Goal: Task Accomplishment & Management: Manage account settings

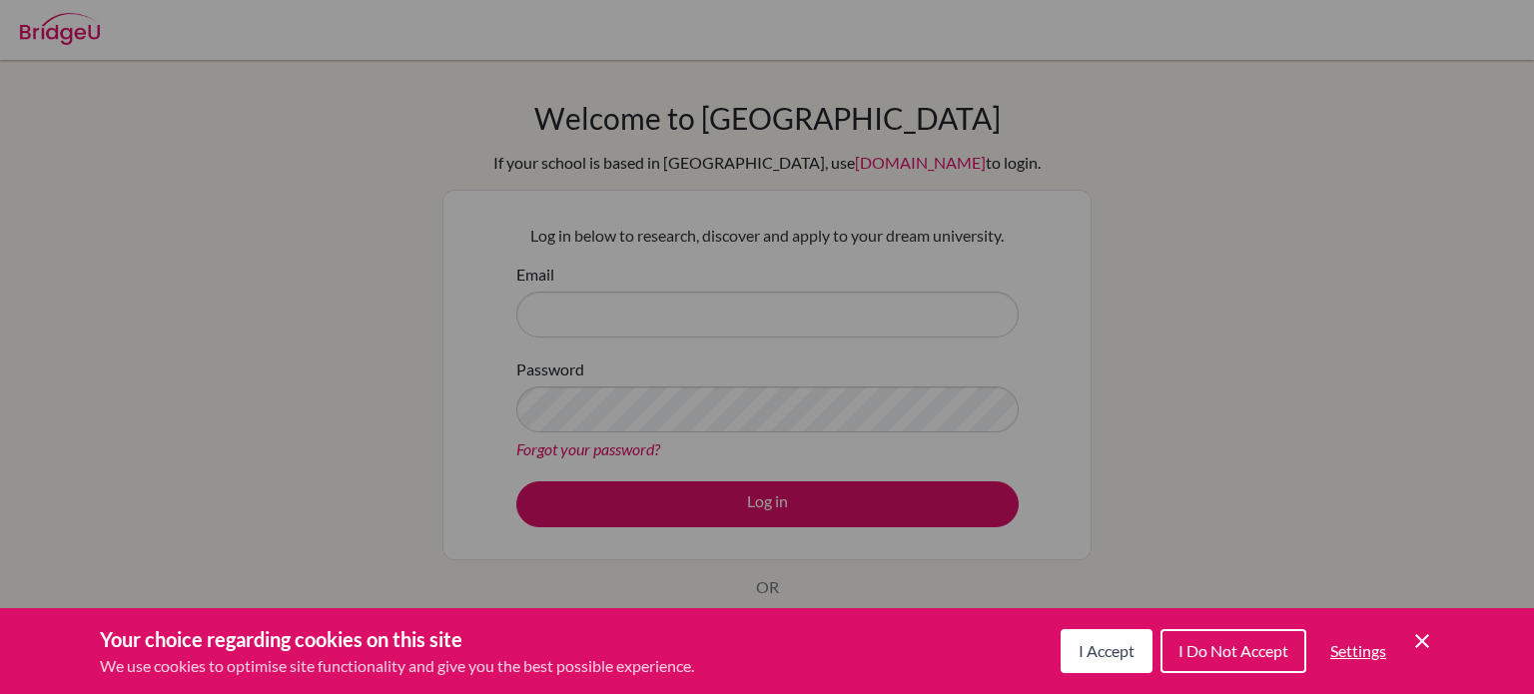
click at [1106, 645] on span "I Accept" at bounding box center [1106, 650] width 56 height 19
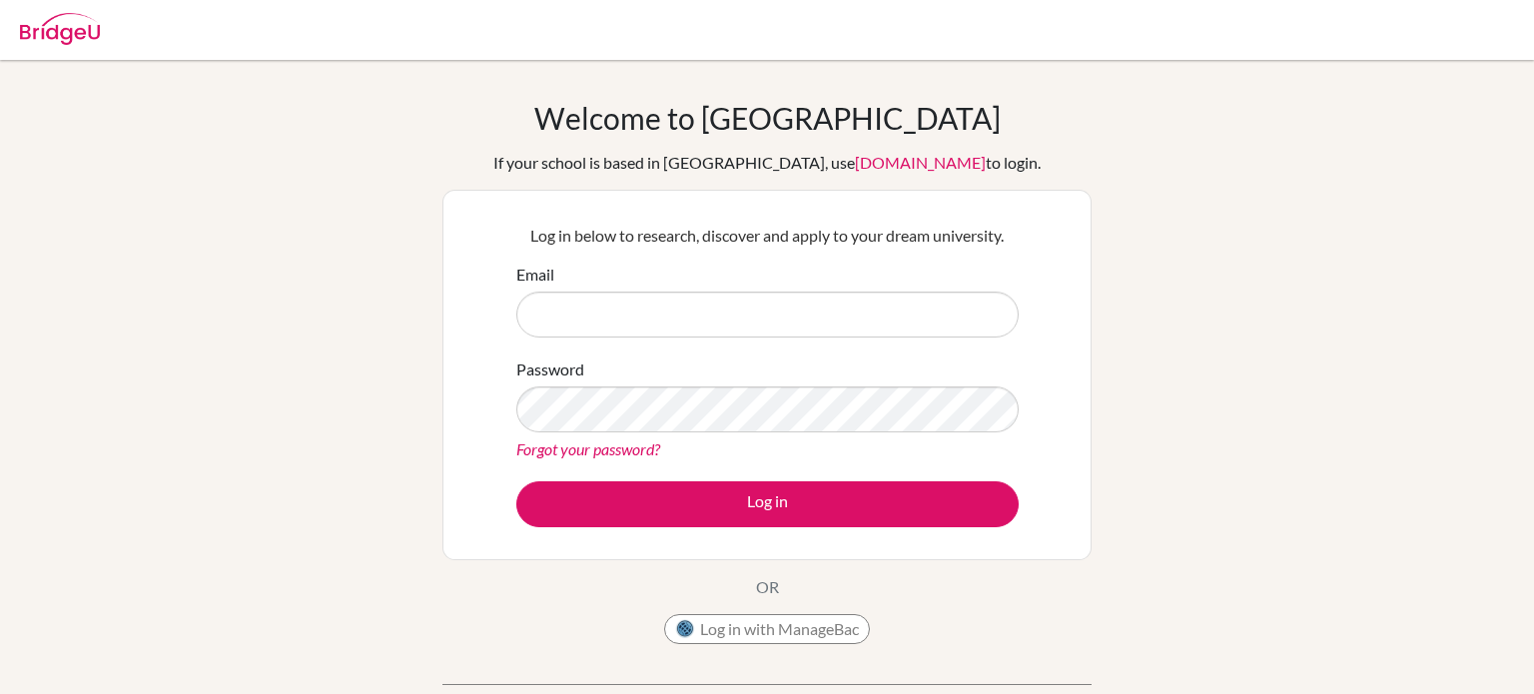
click at [613, 448] on link "Forgot your password?" at bounding box center [588, 448] width 144 height 19
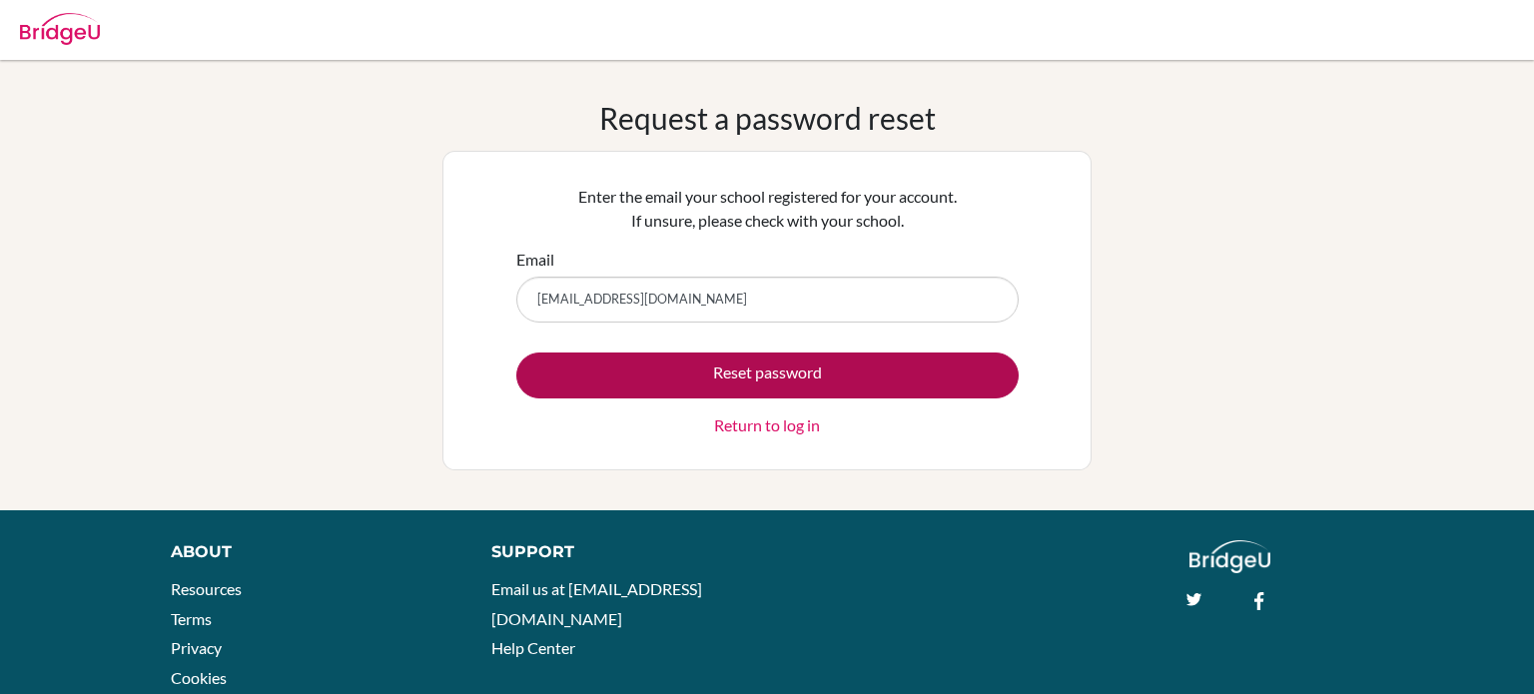
type input "[EMAIL_ADDRESS][DOMAIN_NAME]"
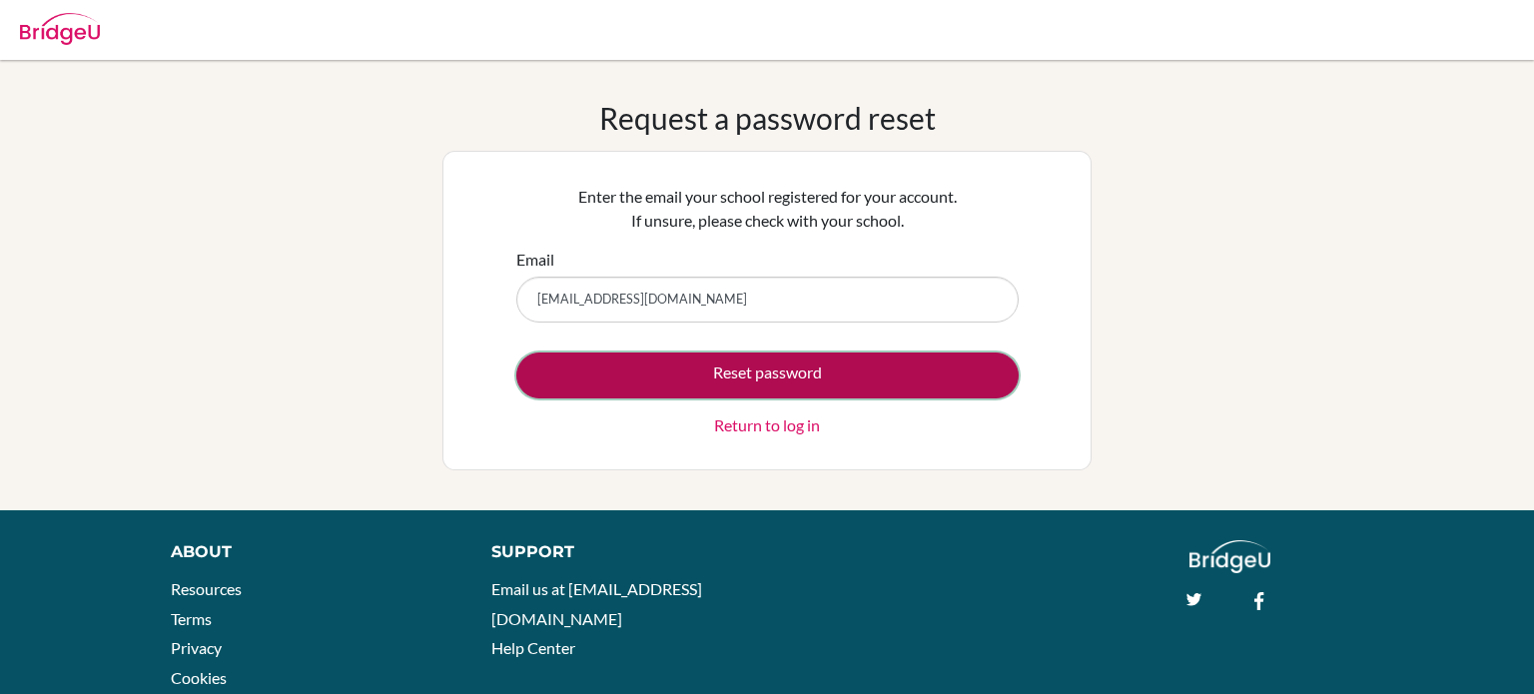
click at [583, 352] on button "Reset password" at bounding box center [767, 375] width 502 height 46
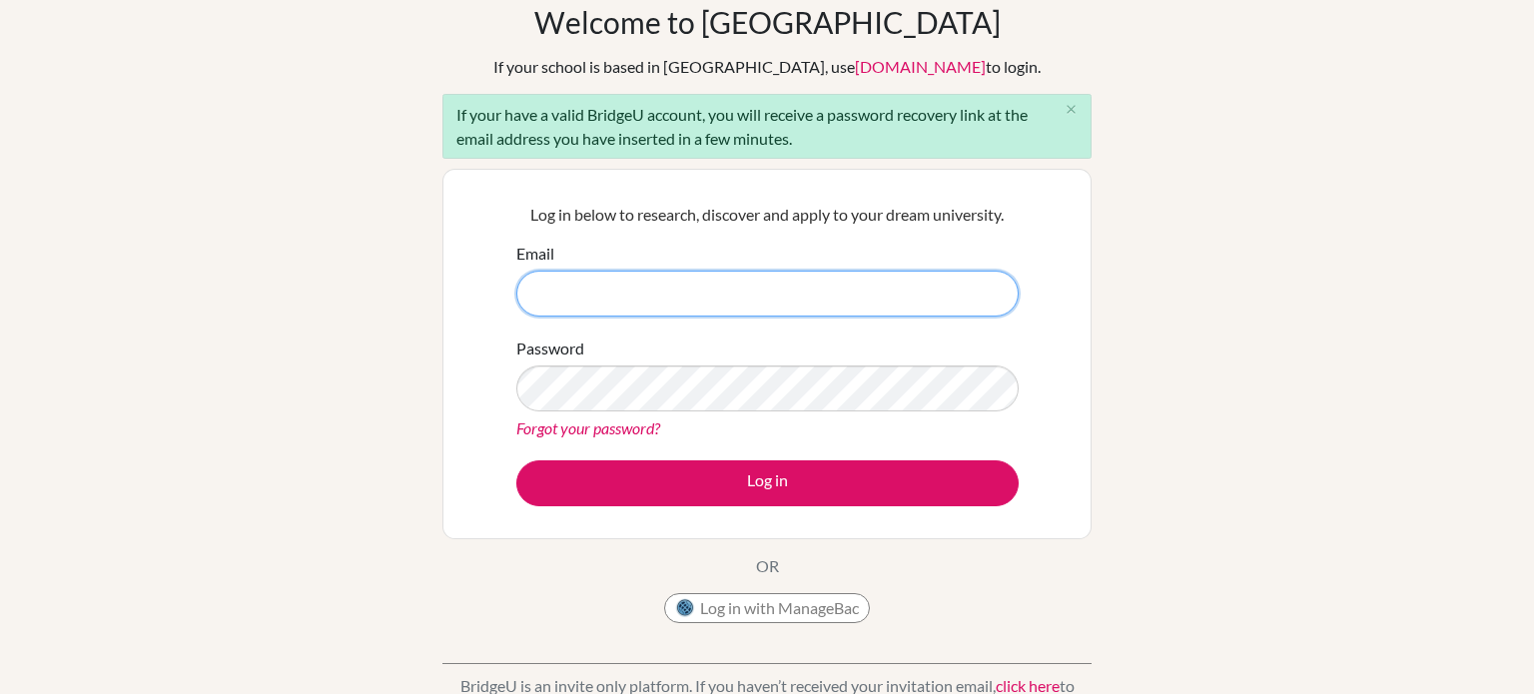
scroll to position [90, 0]
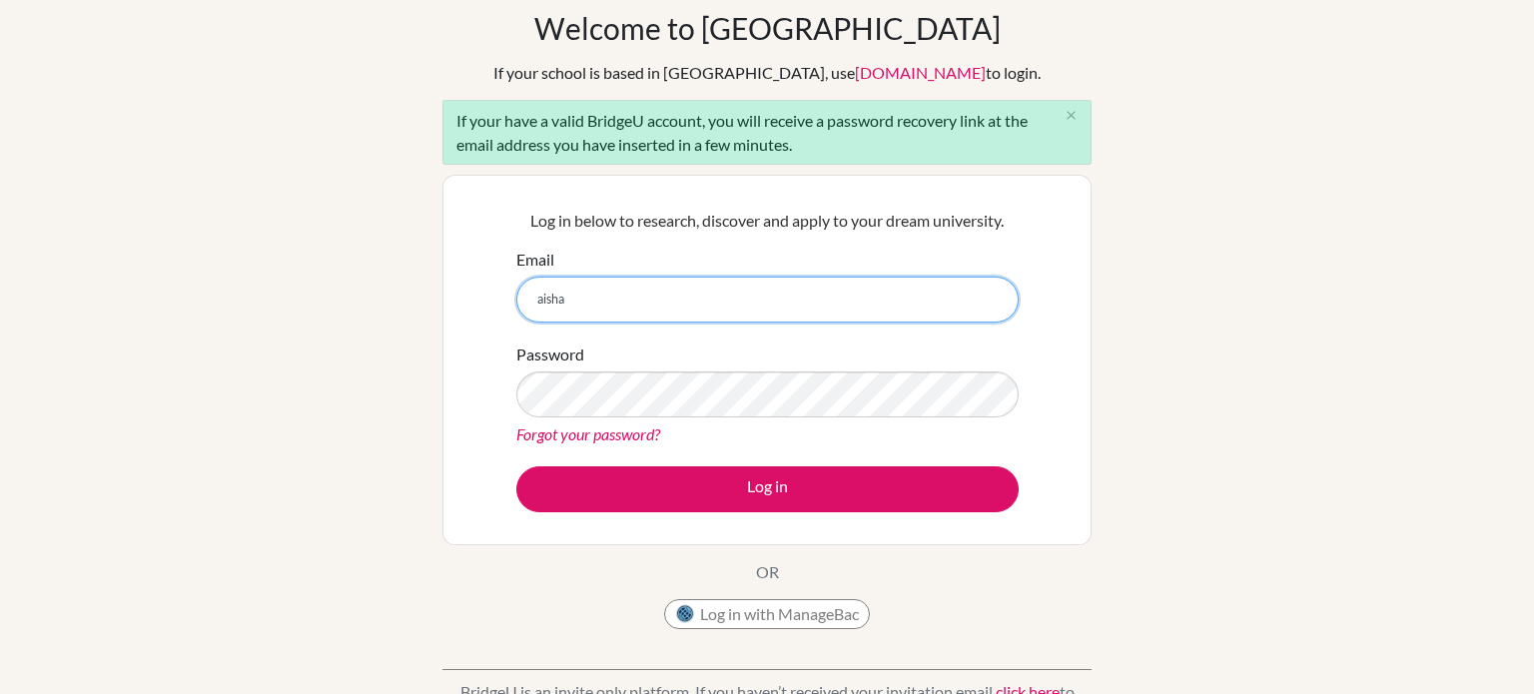
type input "aisha.sameer@summitschool.ae"
click at [516, 466] on button "Log in" at bounding box center [767, 489] width 502 height 46
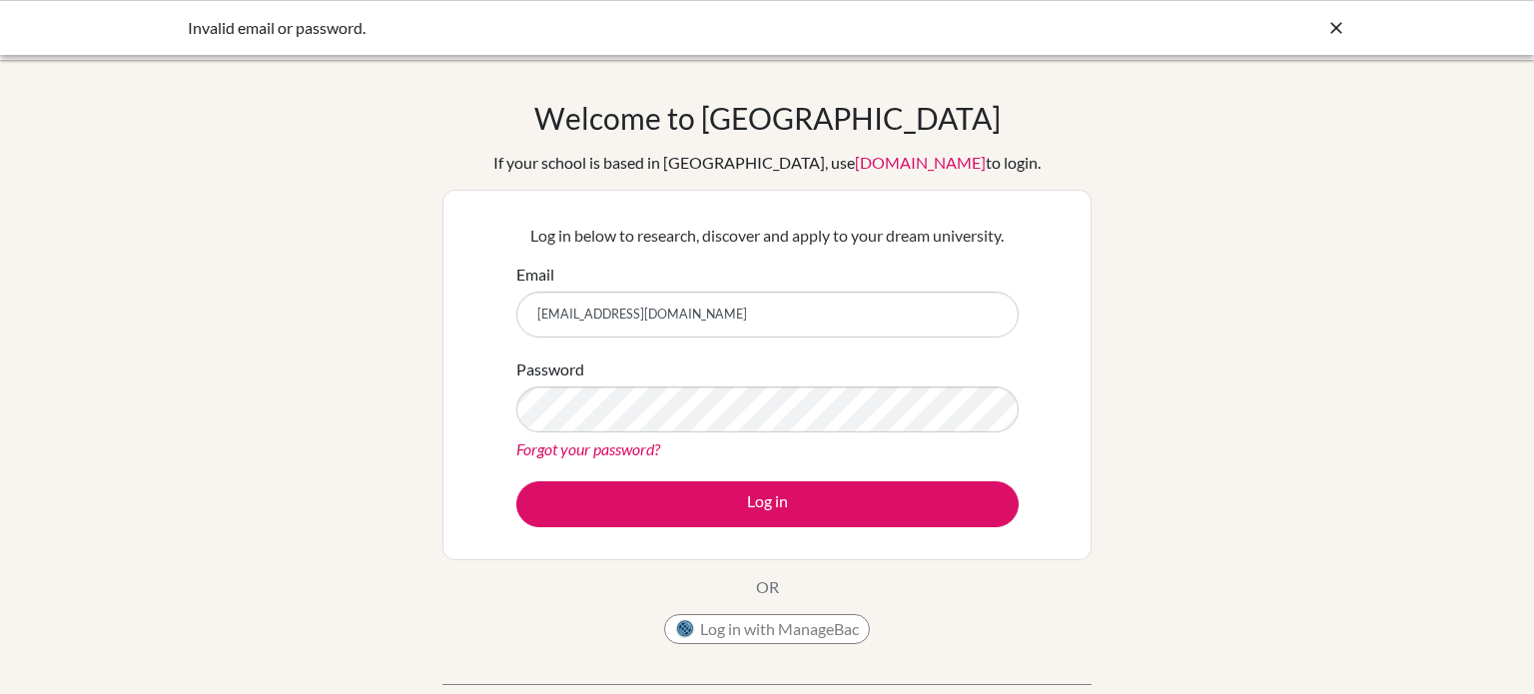
click at [610, 449] on link "Forgot your password?" at bounding box center [588, 448] width 144 height 19
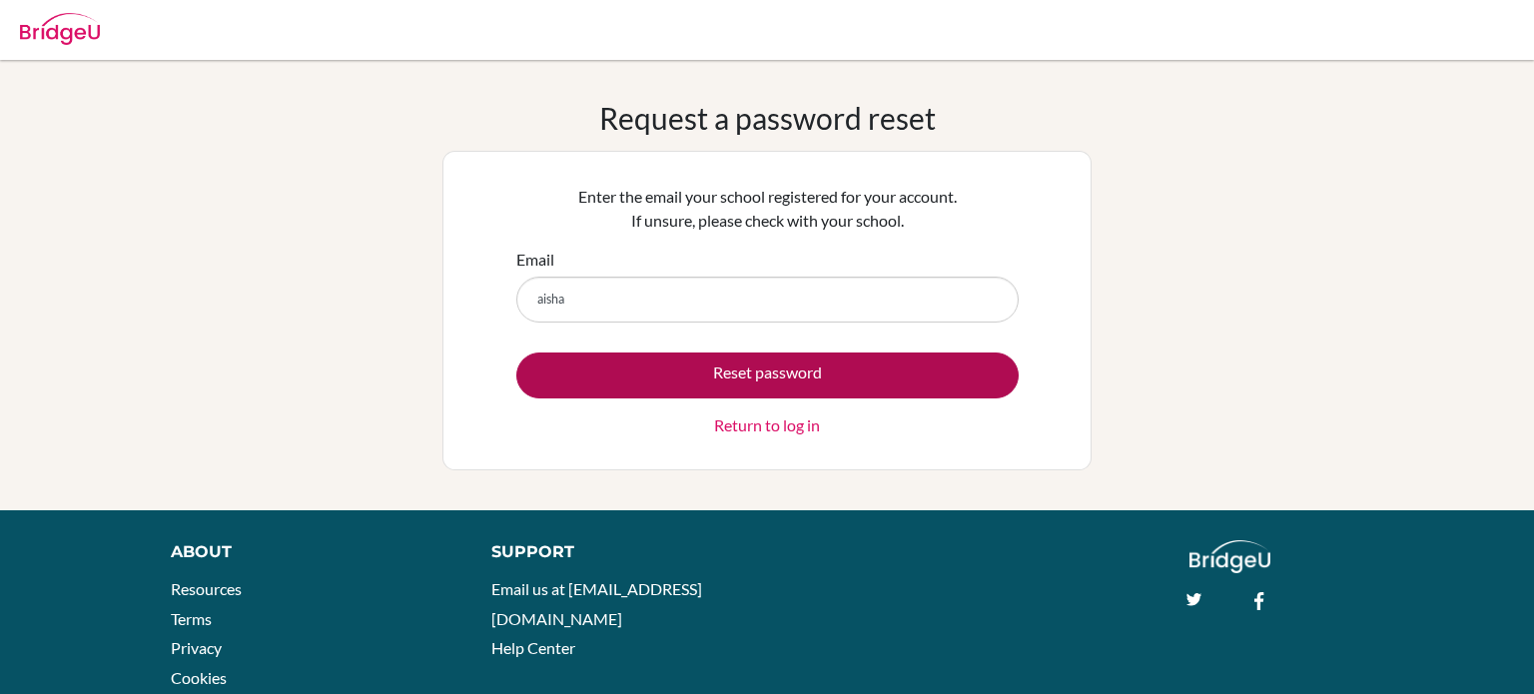
type input "[EMAIL_ADDRESS][DOMAIN_NAME]"
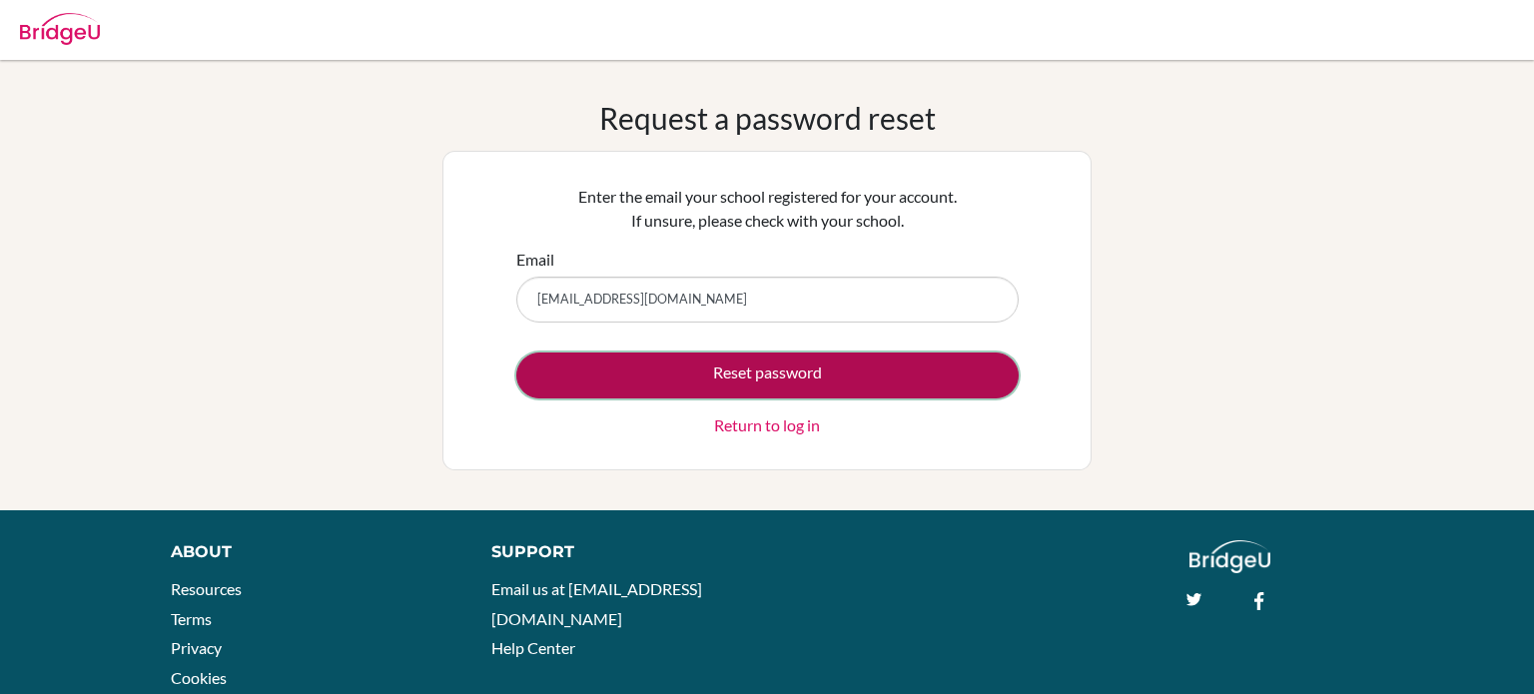
click at [761, 366] on button "Reset password" at bounding box center [767, 375] width 502 height 46
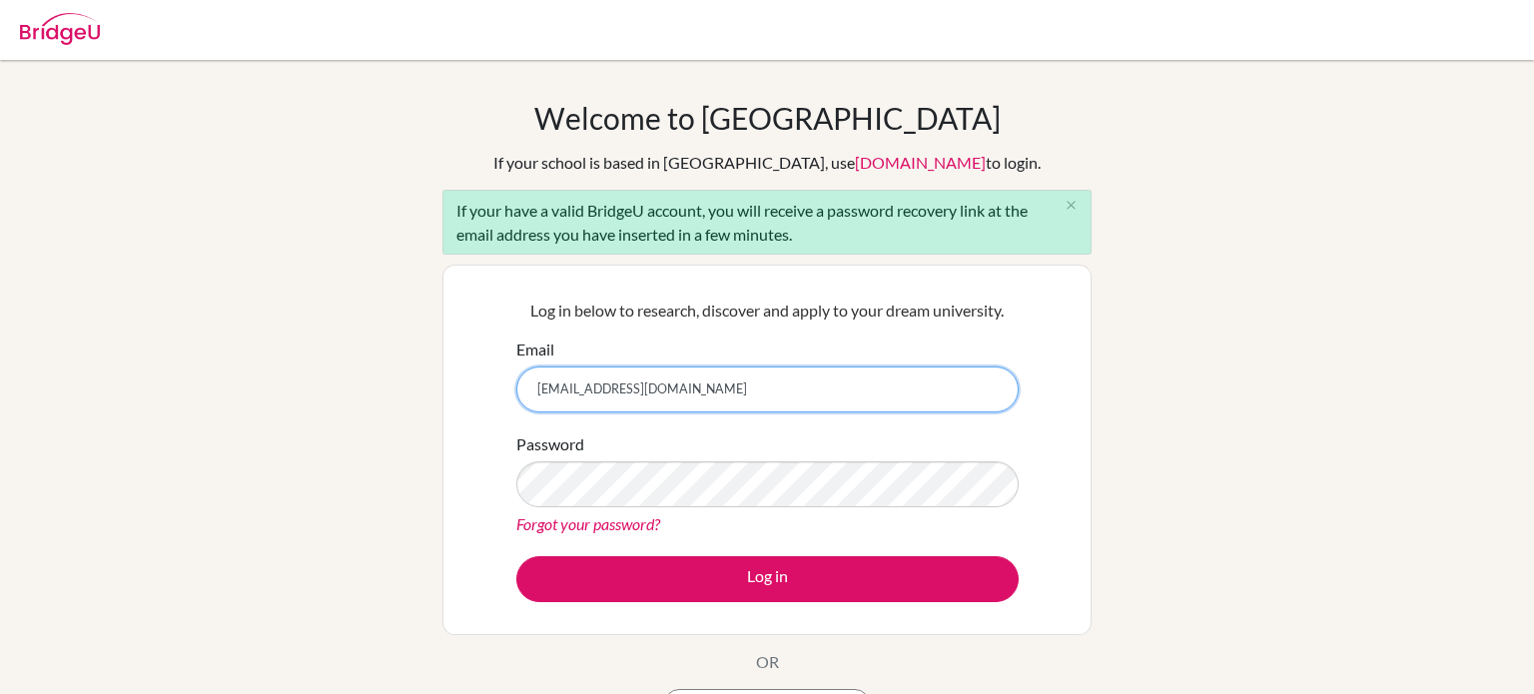
type input "[EMAIL_ADDRESS][DOMAIN_NAME]"
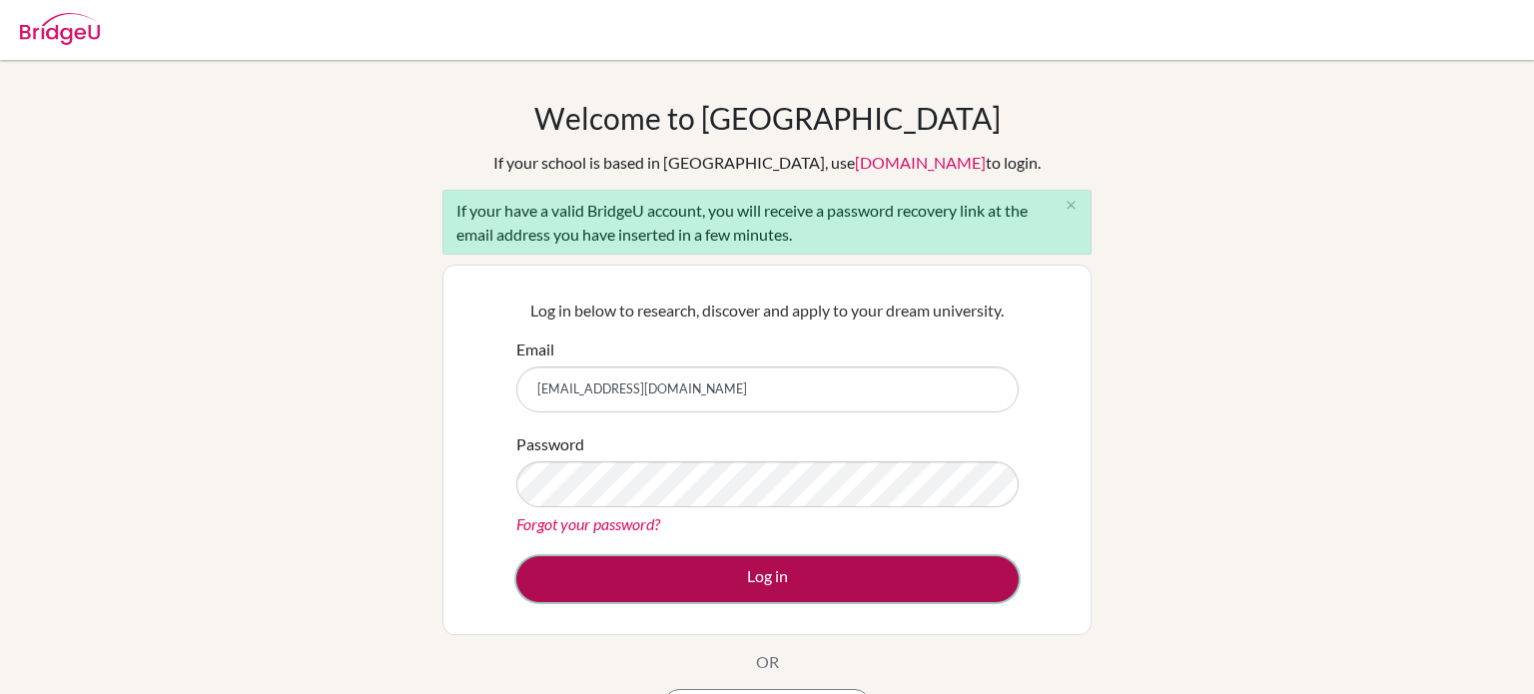
click at [660, 566] on button "Log in" at bounding box center [767, 579] width 502 height 46
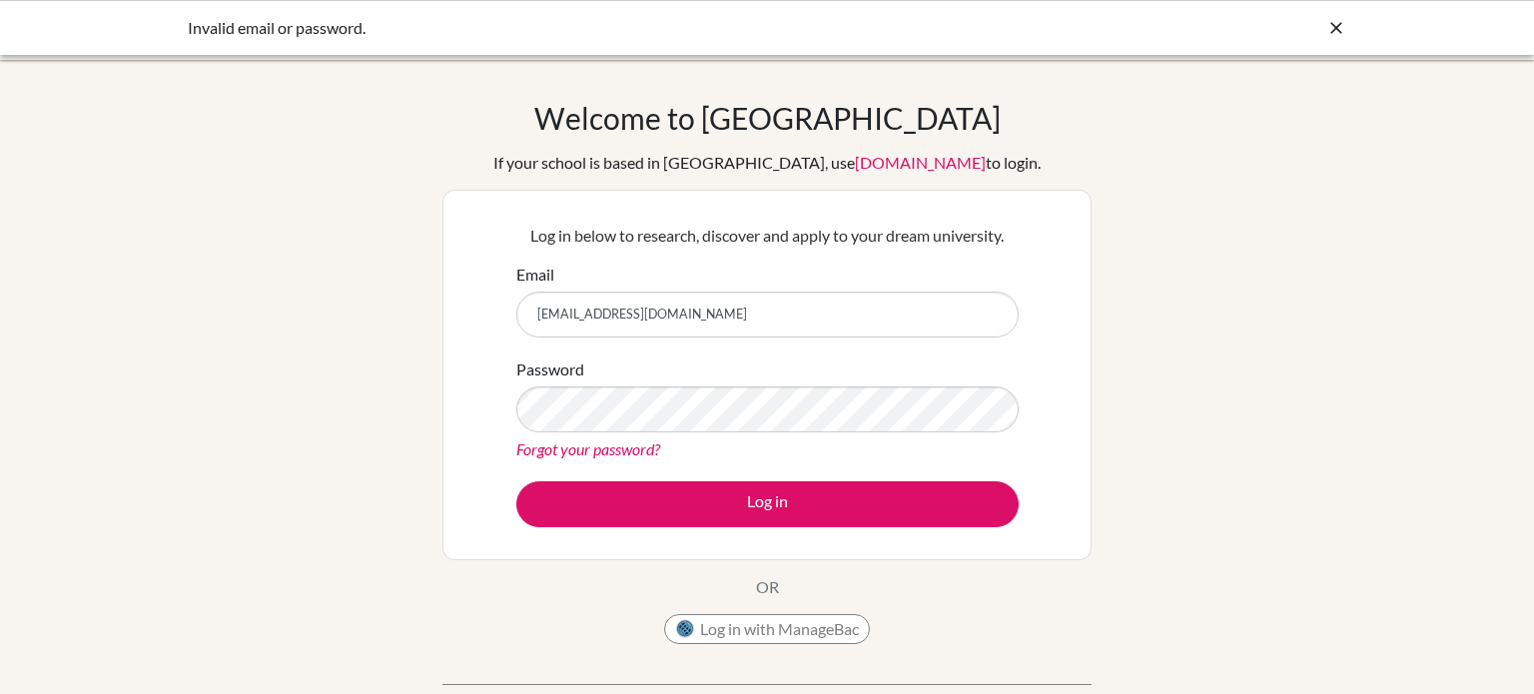
click at [1335, 30] on icon at bounding box center [1336, 28] width 20 height 20
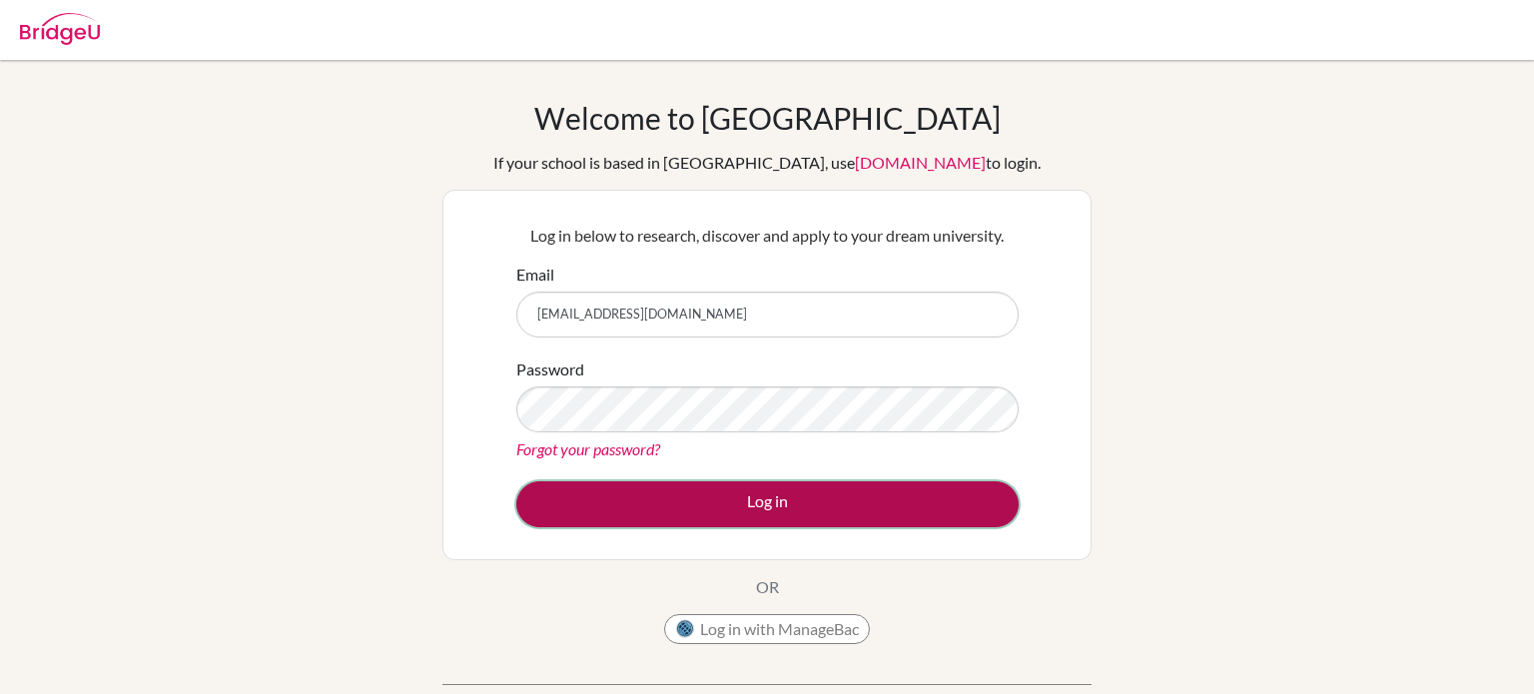
click at [602, 495] on button "Log in" at bounding box center [767, 504] width 502 height 46
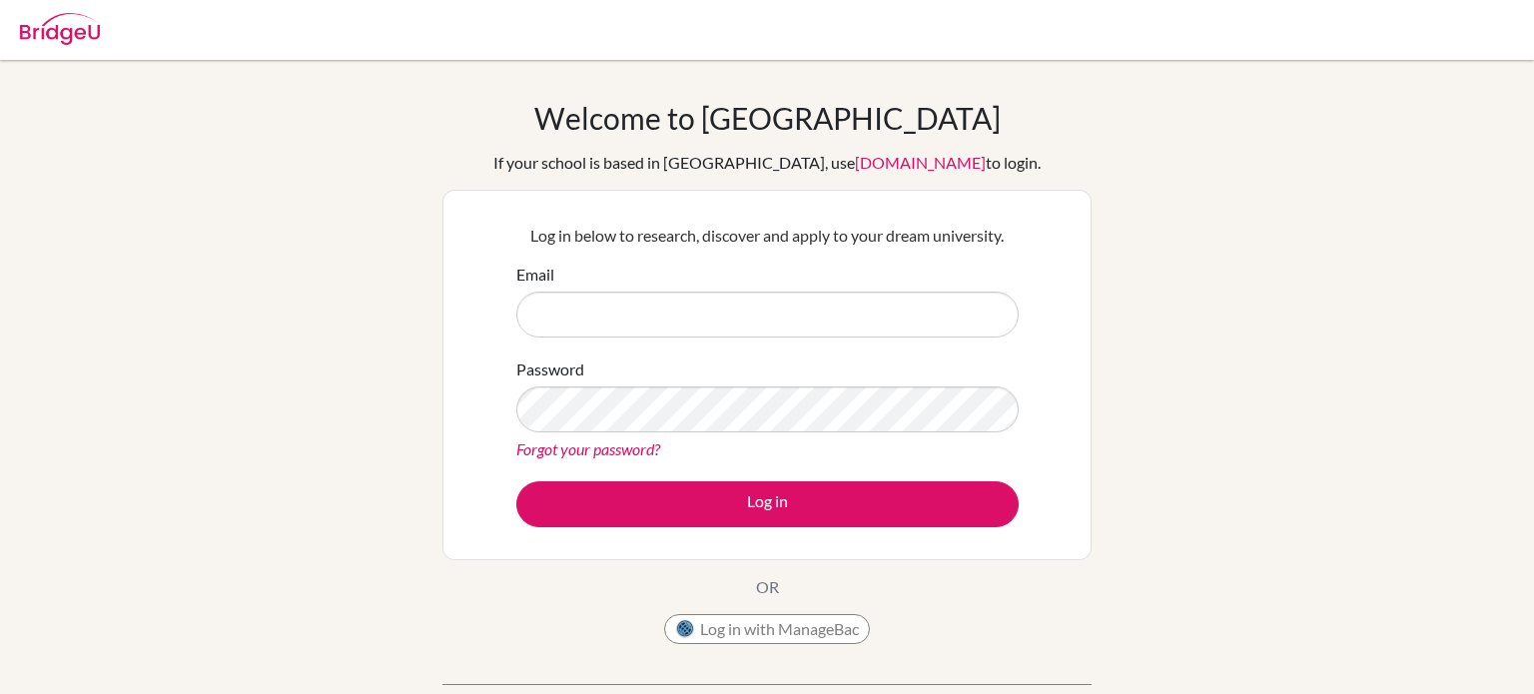
click at [538, 447] on link "Forgot your password?" at bounding box center [588, 448] width 144 height 19
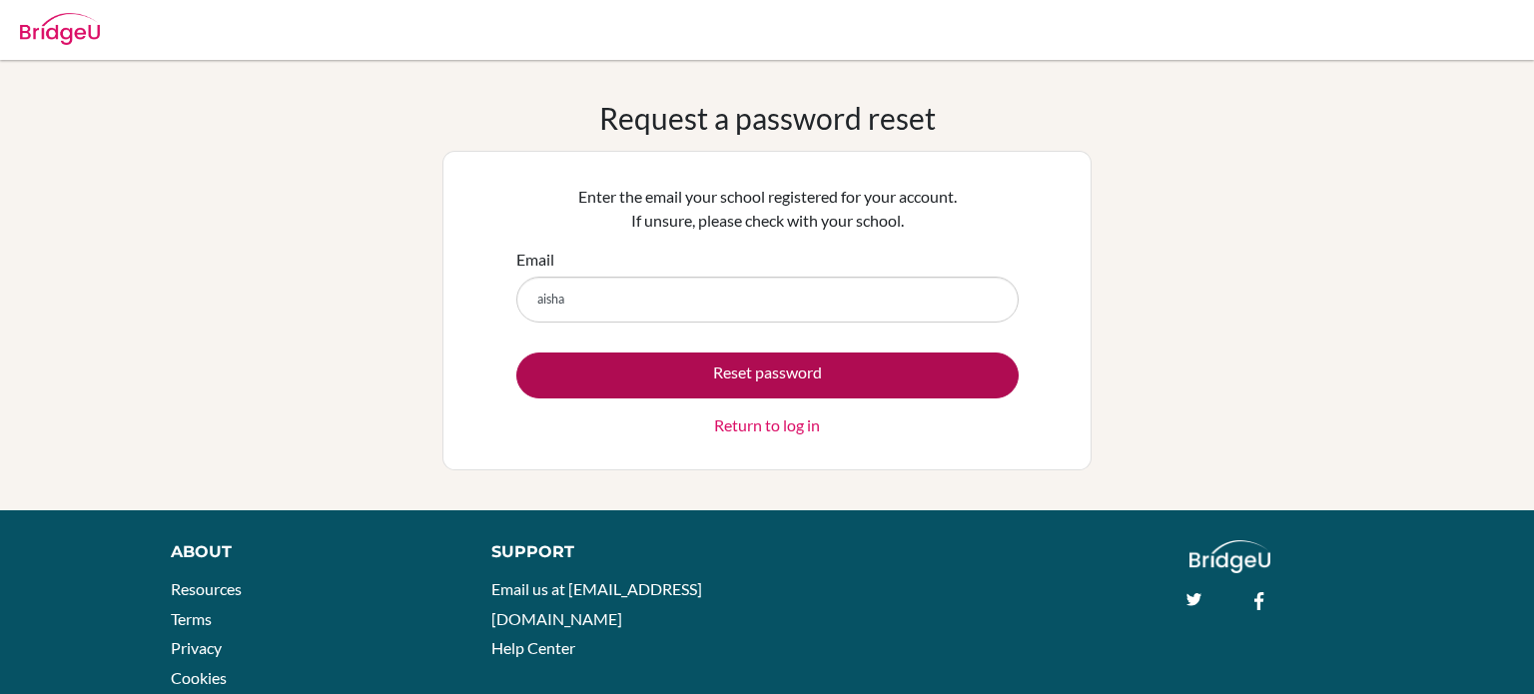
type input "[EMAIL_ADDRESS][DOMAIN_NAME]"
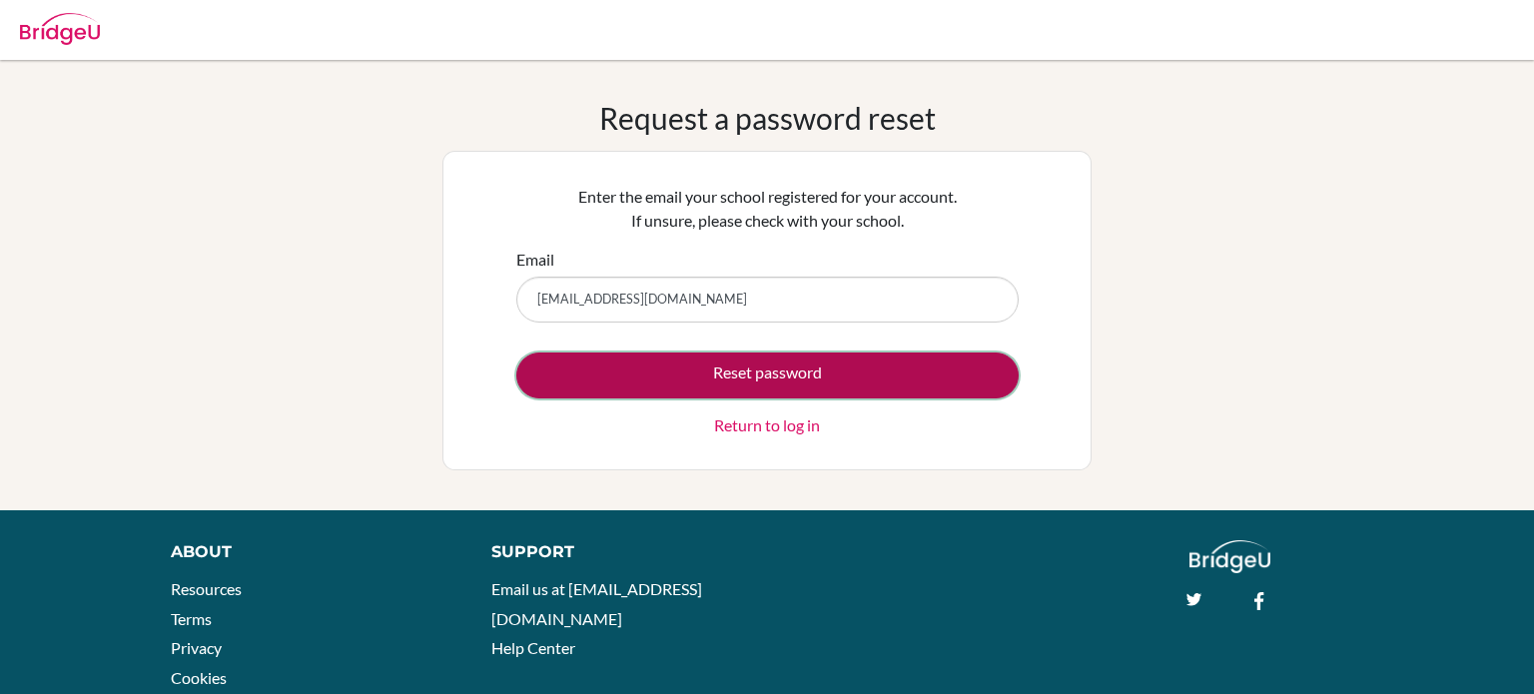
click at [653, 369] on button "Reset password" at bounding box center [767, 375] width 502 height 46
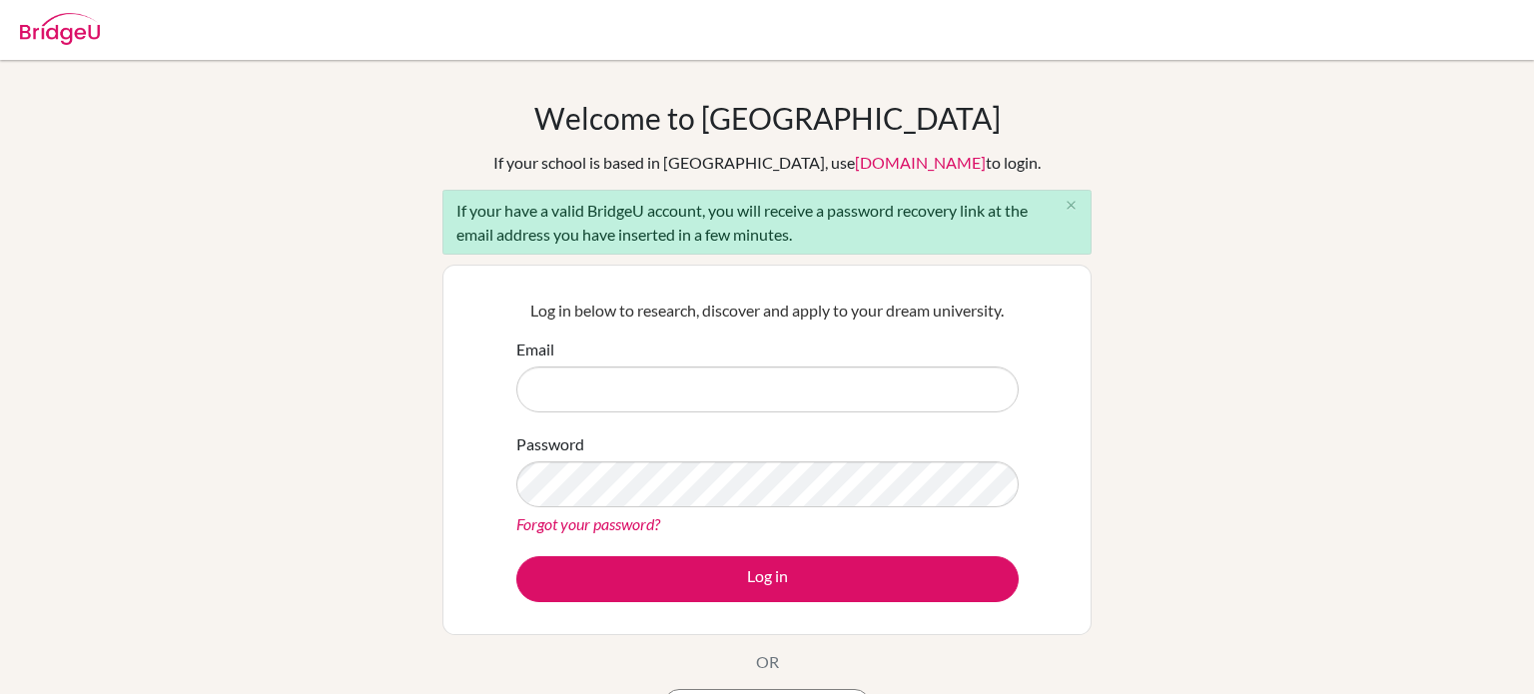
click at [594, 528] on link "Forgot your password?" at bounding box center [588, 523] width 144 height 19
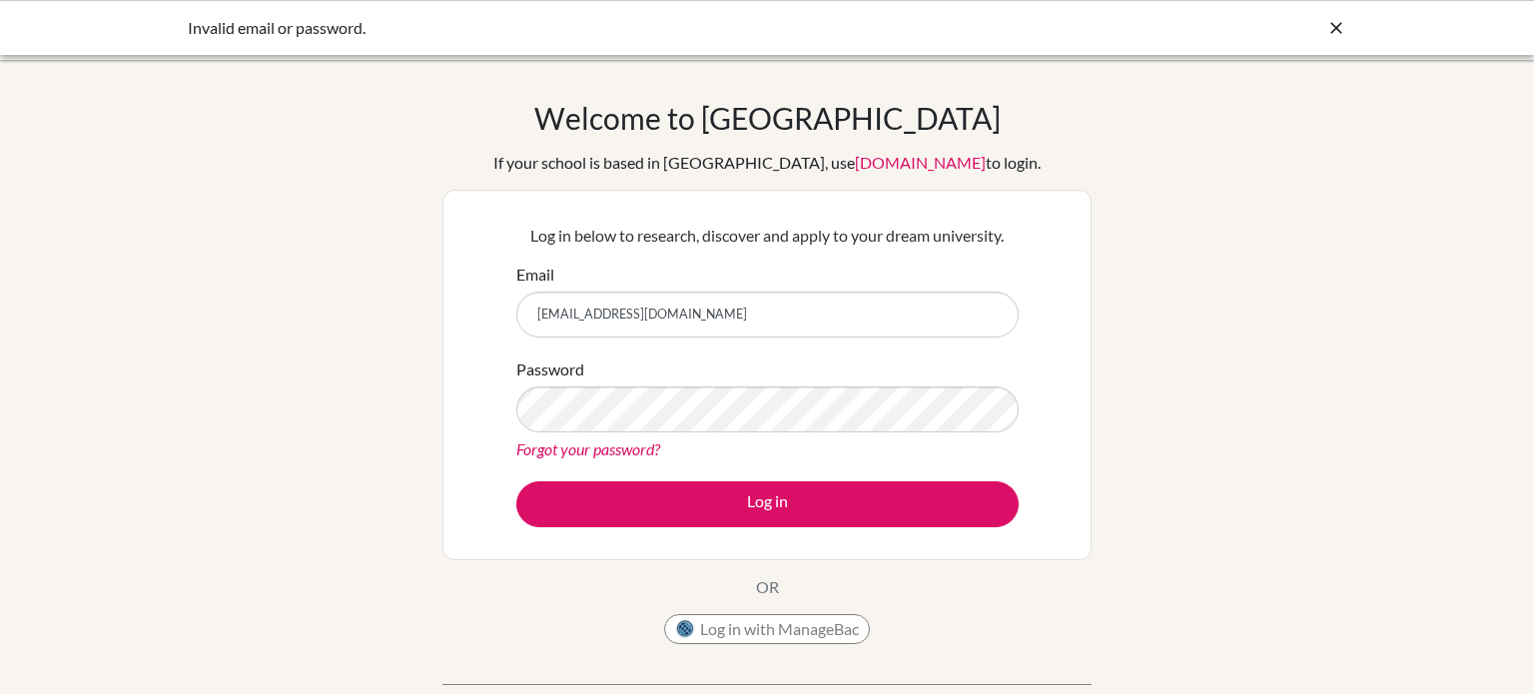
click at [855, 167] on link "app.bridge-u.com.cn" at bounding box center [920, 162] width 131 height 19
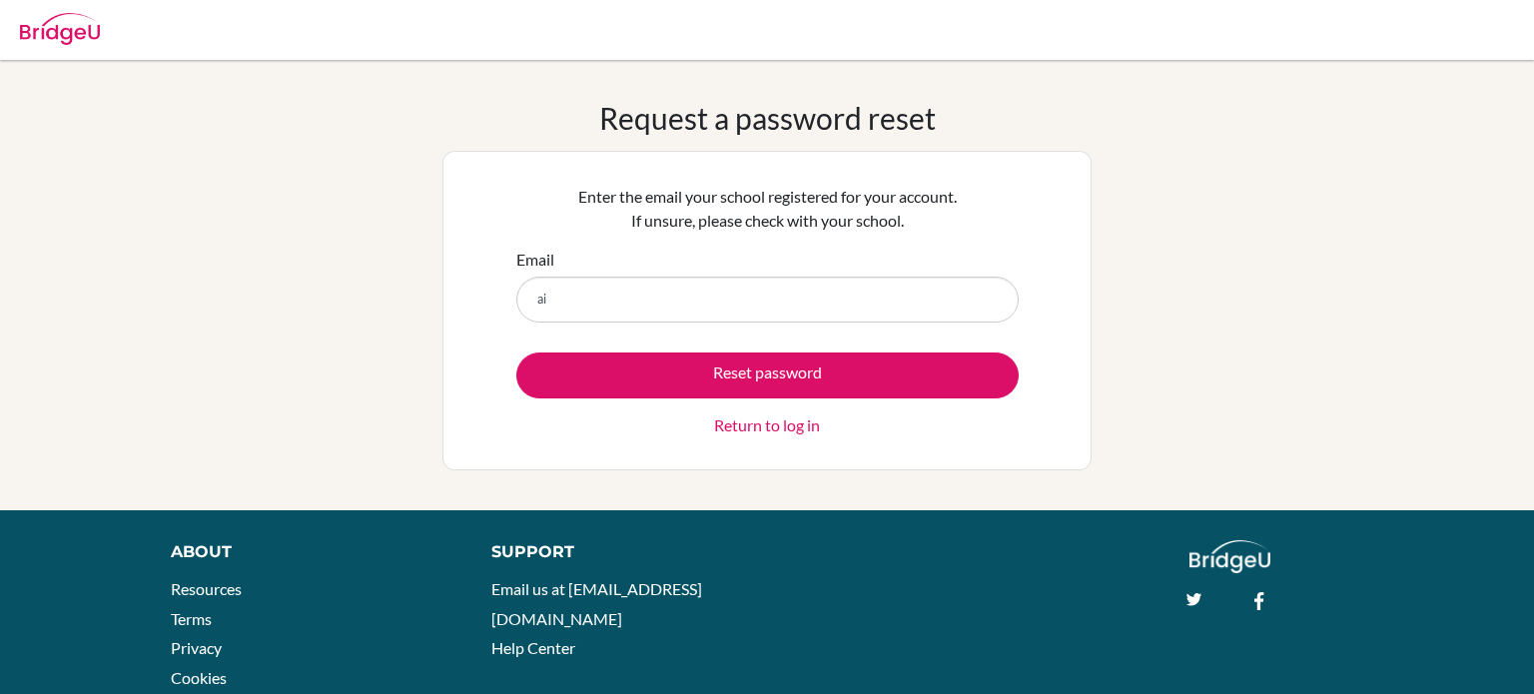
type input "[EMAIL_ADDRESS][DOMAIN_NAME]"
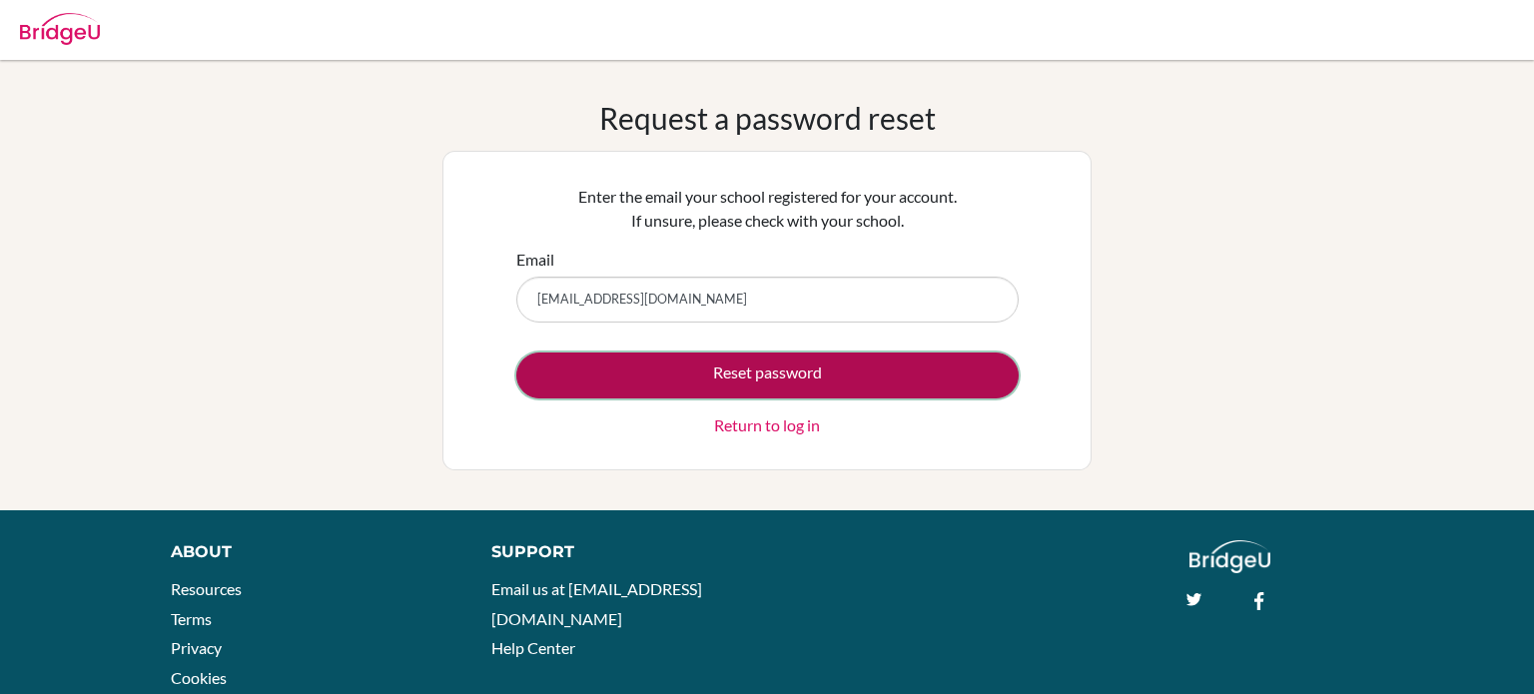
click at [658, 370] on button "Reset password" at bounding box center [767, 375] width 502 height 46
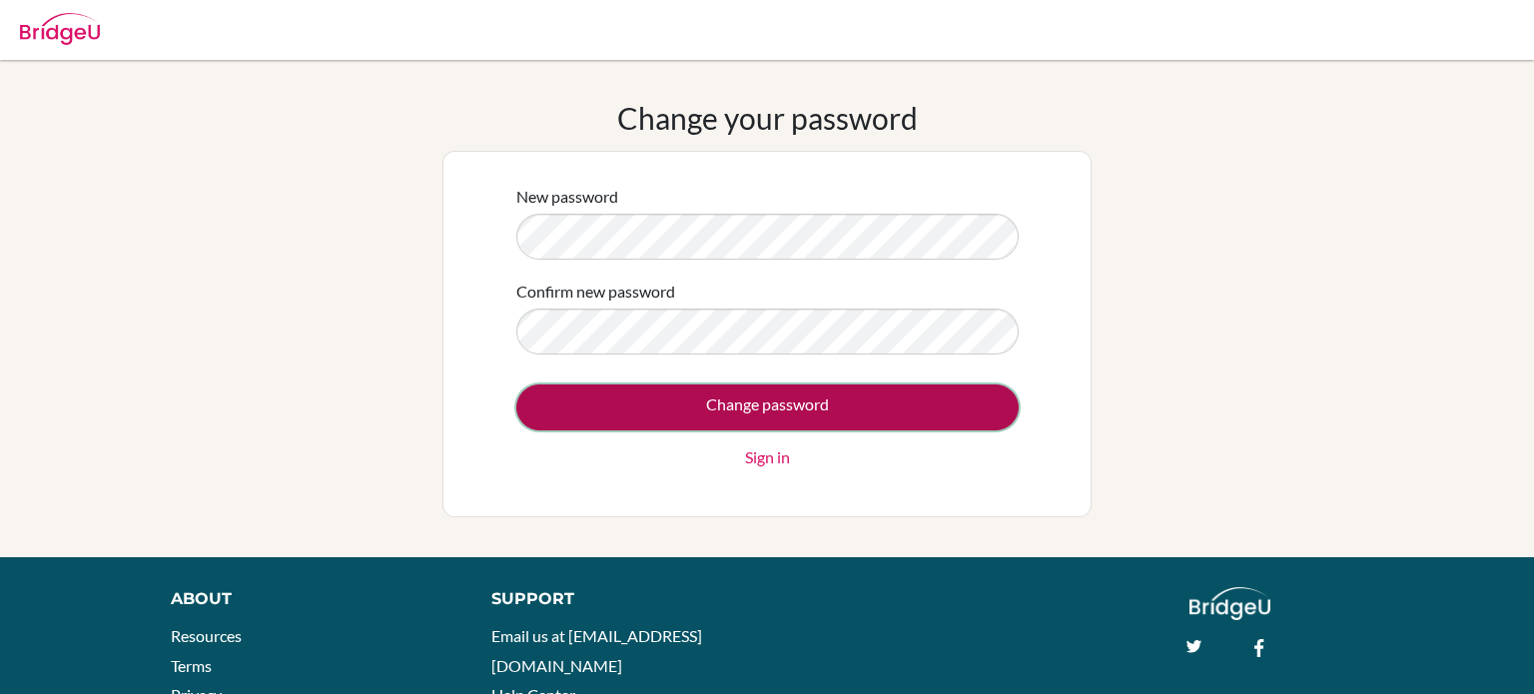
click at [570, 388] on input "Change password" at bounding box center [767, 407] width 502 height 46
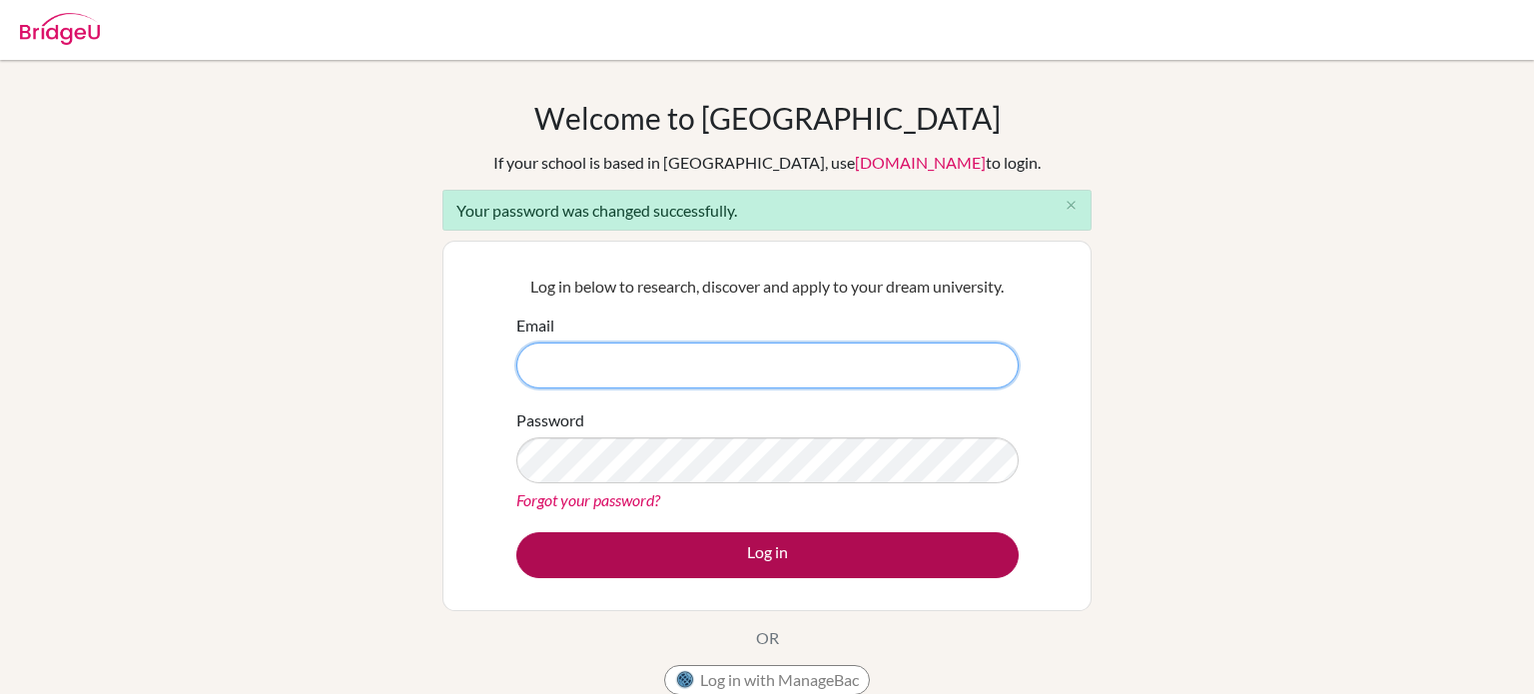
type input "[EMAIL_ADDRESS][DOMAIN_NAME]"
click at [788, 549] on button "Log in" at bounding box center [767, 555] width 502 height 46
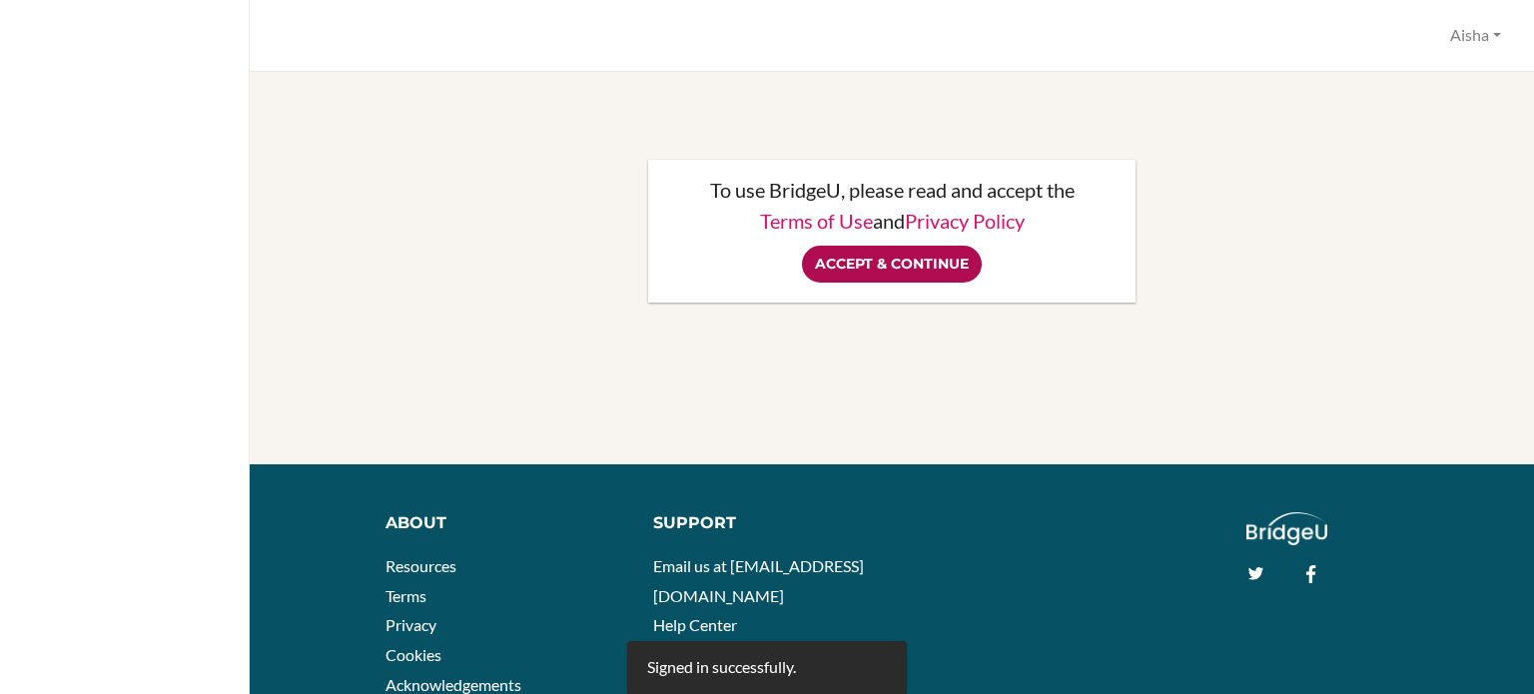
click at [869, 271] on input "Accept & Continue" at bounding box center [892, 264] width 180 height 37
